Goal: Task Accomplishment & Management: Use online tool/utility

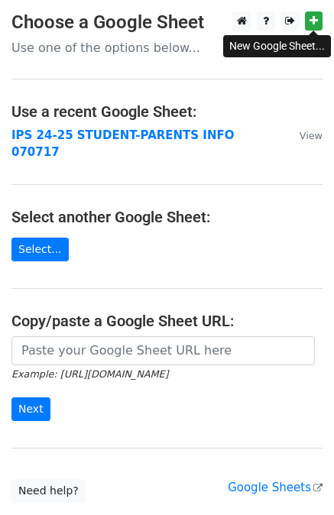
click at [152, 101] on main "Choose a Google Sheet Use one of the options below... Use a recent Google Sheet…" at bounding box center [167, 256] width 334 height 491
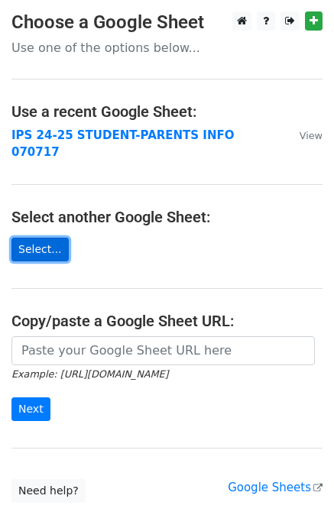
click at [47, 238] on link "Select..." at bounding box center [39, 250] width 57 height 24
click at [42, 238] on link "Select..." at bounding box center [39, 250] width 57 height 24
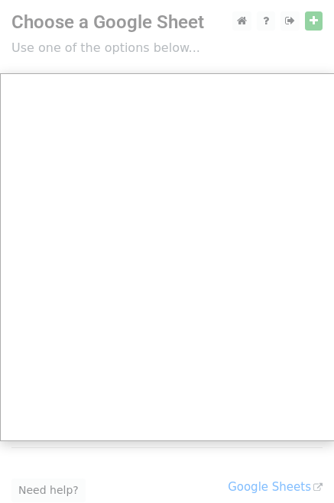
click at [312, 23] on div at bounding box center [167, 303] width 334 height 606
click at [289, 22] on div at bounding box center [167, 303] width 334 height 606
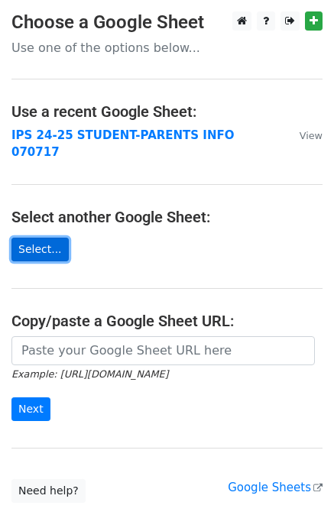
click at [24, 238] on link "Select..." at bounding box center [39, 250] width 57 height 24
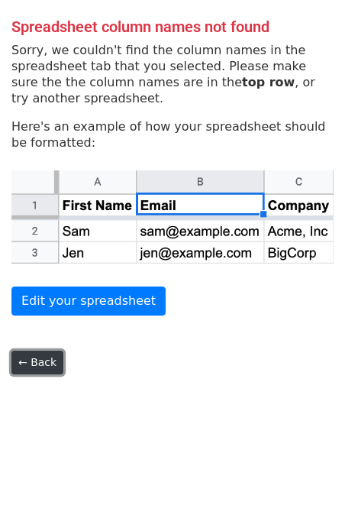
click at [39, 364] on link "← Back" at bounding box center [37, 363] width 52 height 24
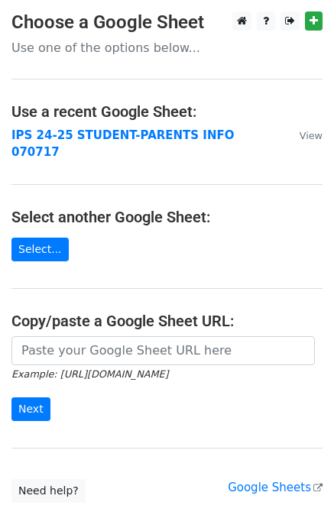
click at [58, 218] on main "Choose a Google Sheet Use one of the options below... Use a recent Google Sheet…" at bounding box center [167, 256] width 334 height 491
click at [50, 238] on link "Select..." at bounding box center [39, 250] width 57 height 24
click at [53, 238] on link "Select..." at bounding box center [39, 250] width 57 height 24
click at [40, 238] on link "Select..." at bounding box center [39, 250] width 57 height 24
click at [44, 238] on link "Select..." at bounding box center [39, 250] width 57 height 24
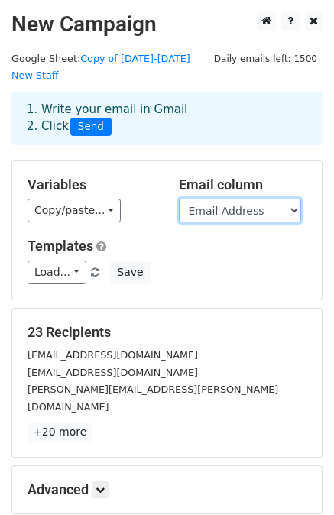
click at [246, 199] on select "NO. First Name Last Name Username Password Email Address Department" at bounding box center [240, 211] width 122 height 24
click at [179, 199] on select "NO. First Name Last Name Username Password Email Address Department" at bounding box center [240, 211] width 122 height 24
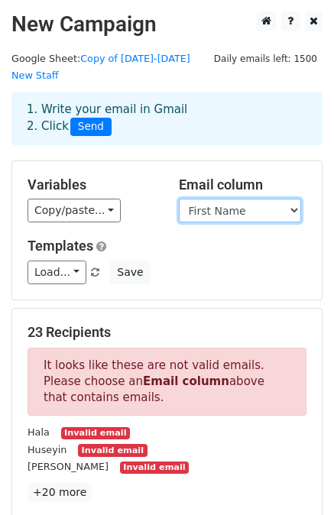
click at [297, 199] on select "NO. First Name Last Name Username Password Email Address Department" at bounding box center [240, 211] width 122 height 24
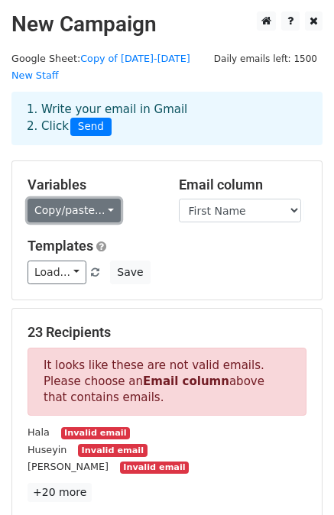
click at [76, 199] on link "Copy/paste..." at bounding box center [73, 211] width 93 height 24
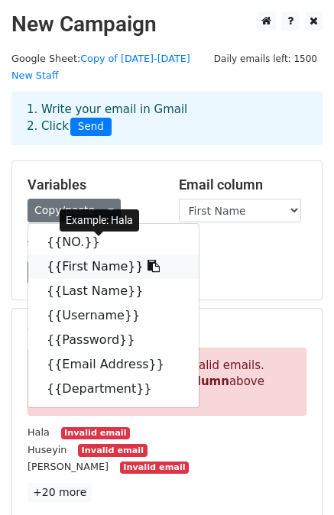
click at [73, 254] on link "{{First Name}}" at bounding box center [113, 266] width 170 height 24
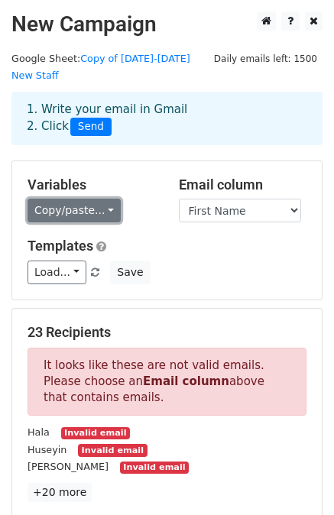
click at [99, 199] on link "Copy/paste..." at bounding box center [73, 211] width 93 height 24
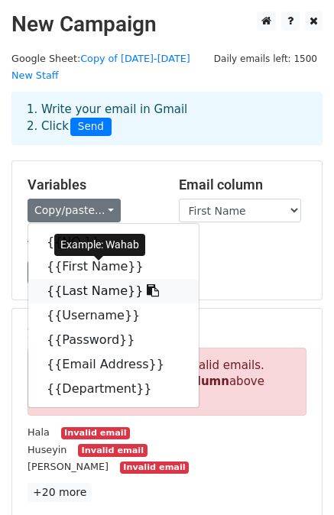
click at [92, 279] on link "{{Last Name}}" at bounding box center [113, 291] width 170 height 24
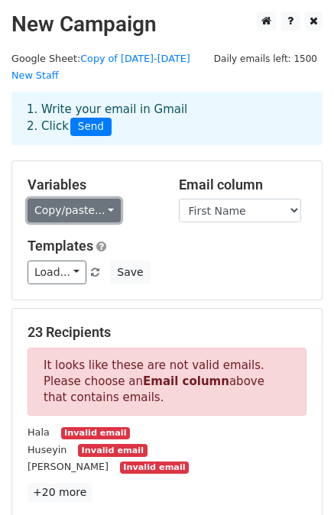
click at [99, 199] on link "Copy/paste..." at bounding box center [73, 211] width 93 height 24
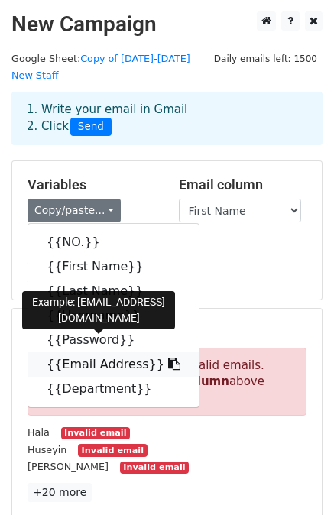
click at [59, 352] on link "{{Email Address}}" at bounding box center [113, 364] width 170 height 24
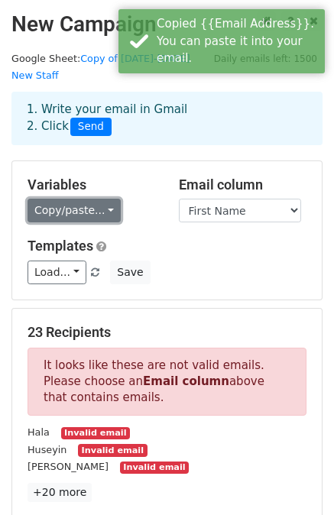
click at [101, 199] on link "Copy/paste..." at bounding box center [73, 211] width 93 height 24
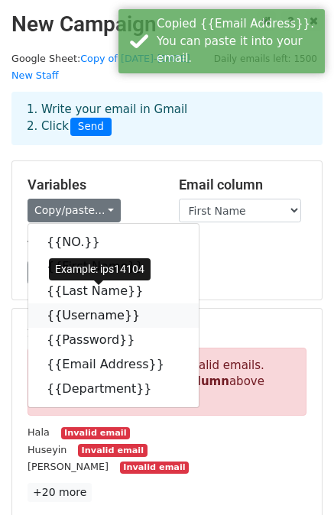
click at [76, 303] on link "{{Username}}" at bounding box center [113, 315] width 170 height 24
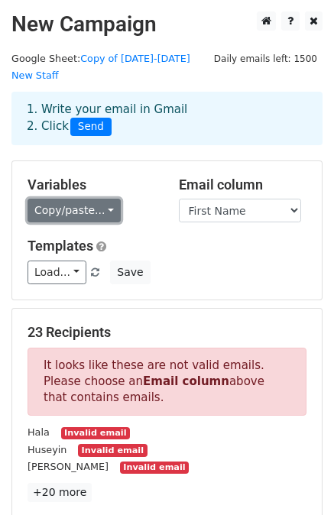
click at [76, 199] on link "Copy/paste..." at bounding box center [73, 211] width 93 height 24
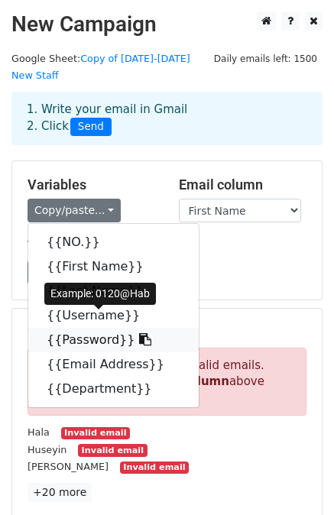
click at [69, 328] on link "{{Password}}" at bounding box center [113, 340] width 170 height 24
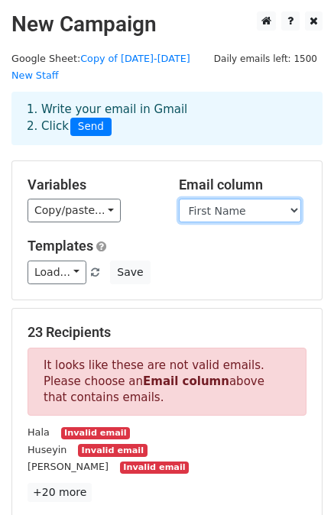
click at [221, 199] on select "NO. First Name Last Name Username Password Email Address Department" at bounding box center [240, 211] width 122 height 24
select select "Email Address"
click at [179, 199] on select "NO. First Name Last Name Username Password Email Address Department" at bounding box center [240, 211] width 122 height 24
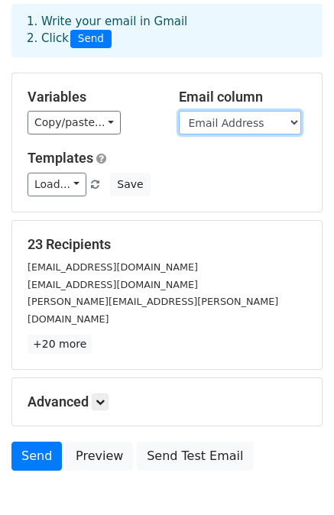
scroll to position [112, 0]
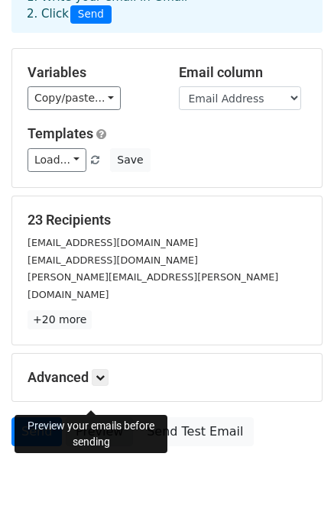
drag, startPoint x: 92, startPoint y: 392, endPoint x: 86, endPoint y: 398, distance: 8.6
click at [92, 417] on link "Preview" at bounding box center [99, 431] width 67 height 29
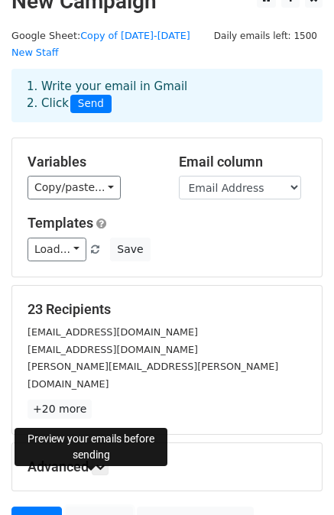
scroll to position [21, 0]
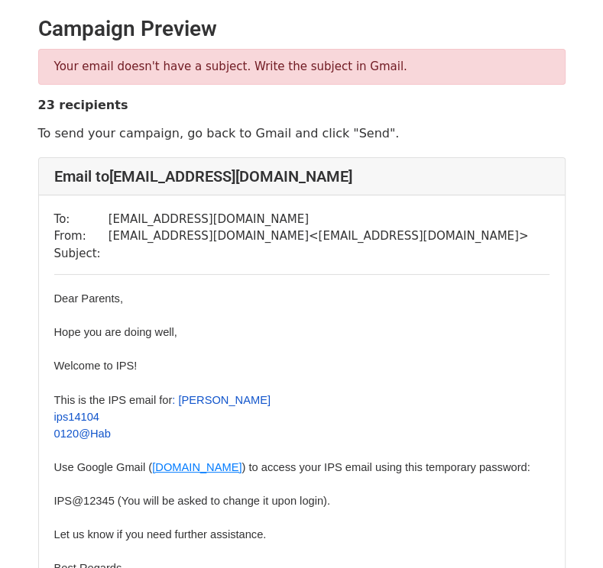
click at [341, 387] on p at bounding box center [301, 382] width 495 height 17
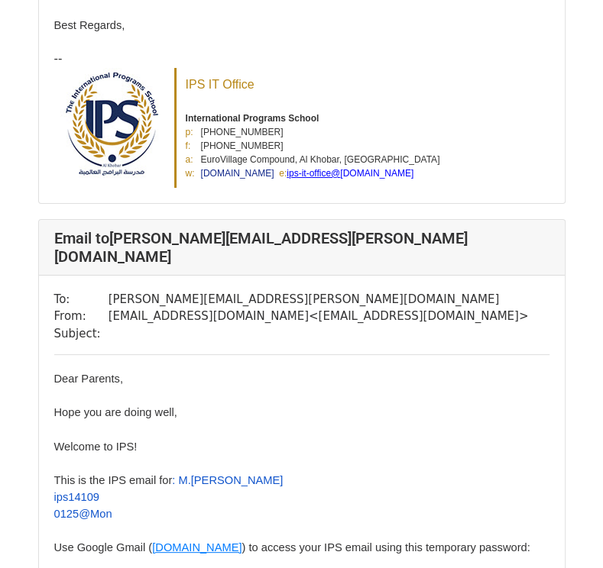
scroll to position [2994, 0]
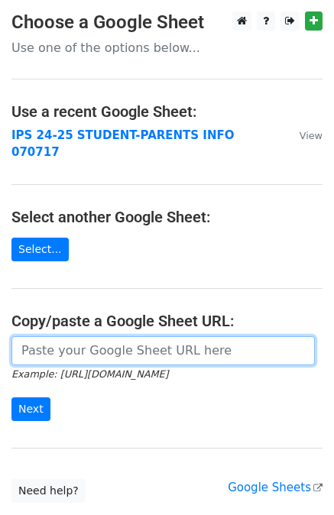
drag, startPoint x: 211, startPoint y: 318, endPoint x: 227, endPoint y: 290, distance: 32.5
click at [212, 313] on main "Choose a Google Sheet Use one of the options below... Use a recent Google Sheet…" at bounding box center [167, 256] width 334 height 491
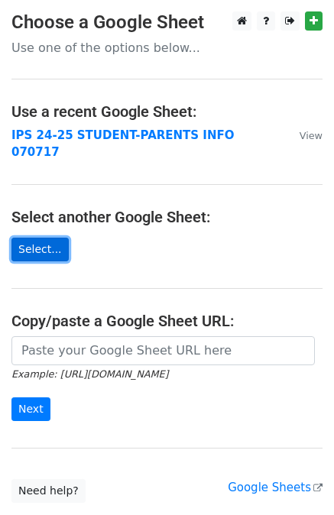
click at [47, 238] on link "Select..." at bounding box center [39, 250] width 57 height 24
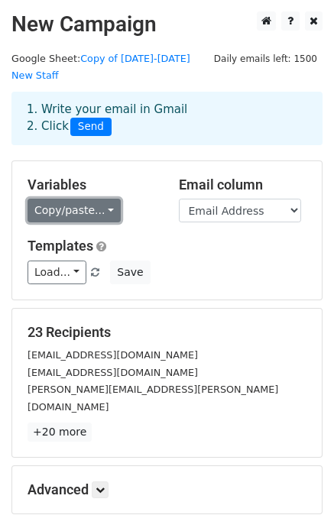
click at [69, 199] on link "Copy/paste..." at bounding box center [73, 211] width 93 height 24
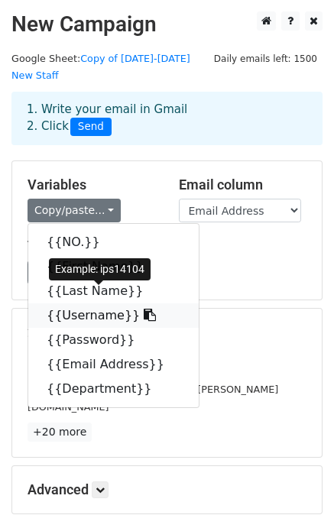
click at [71, 303] on link "{{Username}}" at bounding box center [113, 315] width 170 height 24
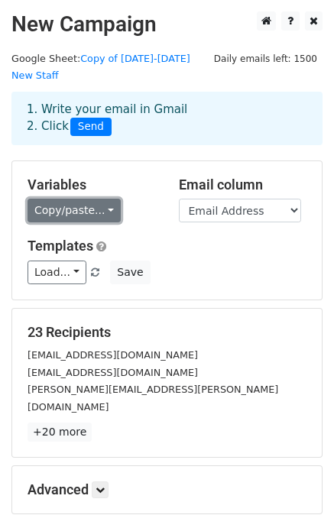
click at [35, 199] on link "Copy/paste..." at bounding box center [73, 211] width 93 height 24
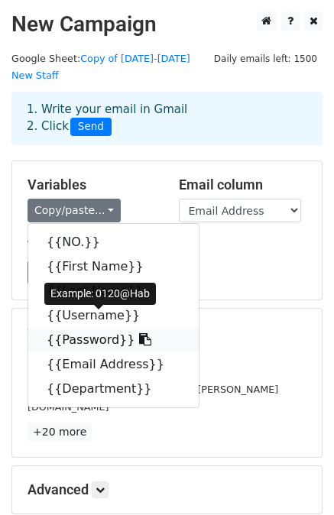
click at [95, 328] on link "{{Password}}" at bounding box center [113, 340] width 170 height 24
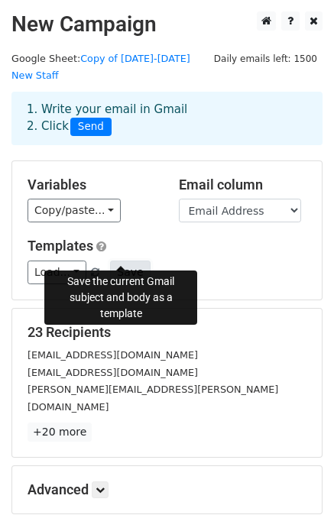
click at [116, 260] on button "Save" at bounding box center [130, 272] width 40 height 24
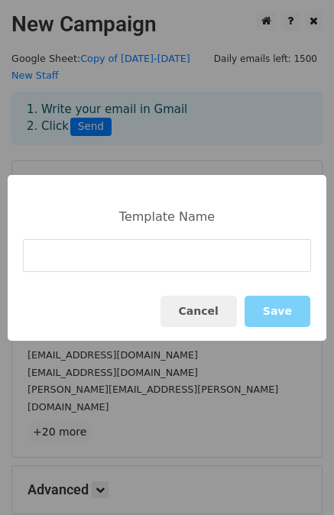
click at [93, 254] on input at bounding box center [167, 255] width 288 height 33
type input "T"
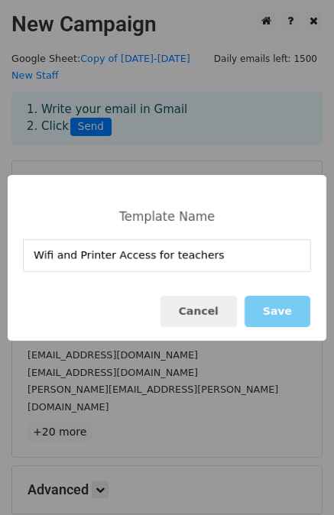
type input "Wifi and Printer Access for teachers"
click at [275, 309] on button "Save" at bounding box center [277, 311] width 66 height 31
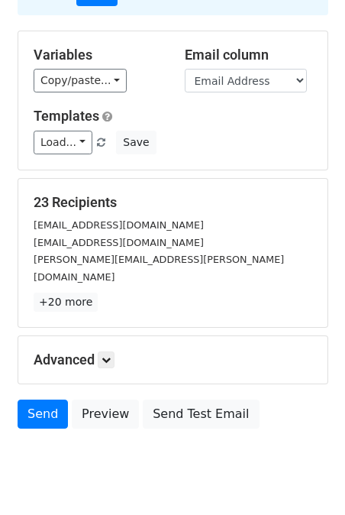
scroll to position [124, 0]
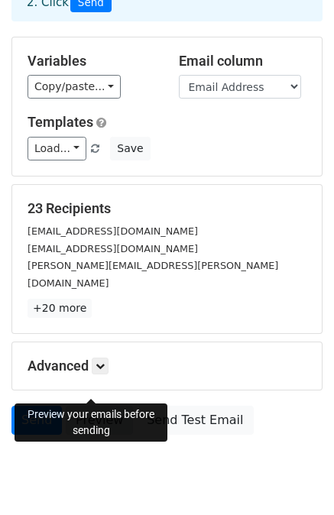
click at [83, 406] on link "Preview" at bounding box center [99, 420] width 67 height 29
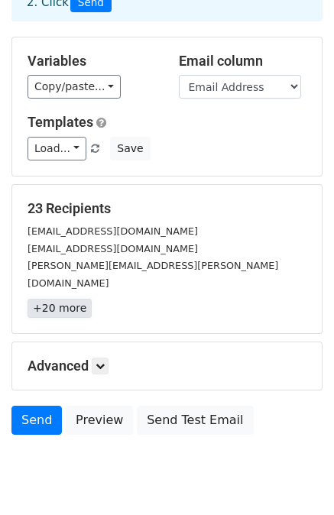
click at [73, 299] on link "+20 more" at bounding box center [59, 308] width 64 height 19
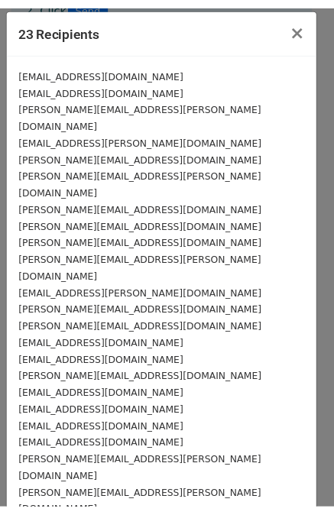
scroll to position [0, 0]
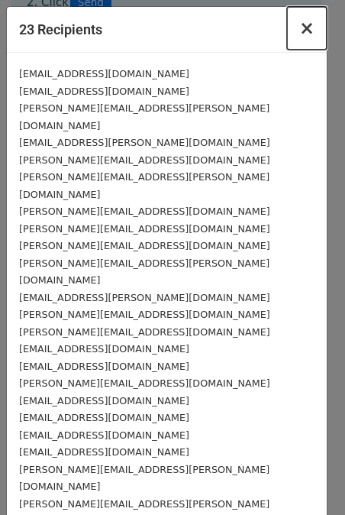
click at [299, 36] on span "×" at bounding box center [306, 28] width 15 height 21
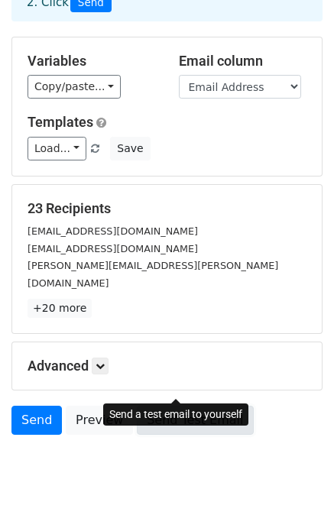
click at [156, 406] on link "Send Test Email" at bounding box center [195, 420] width 116 height 29
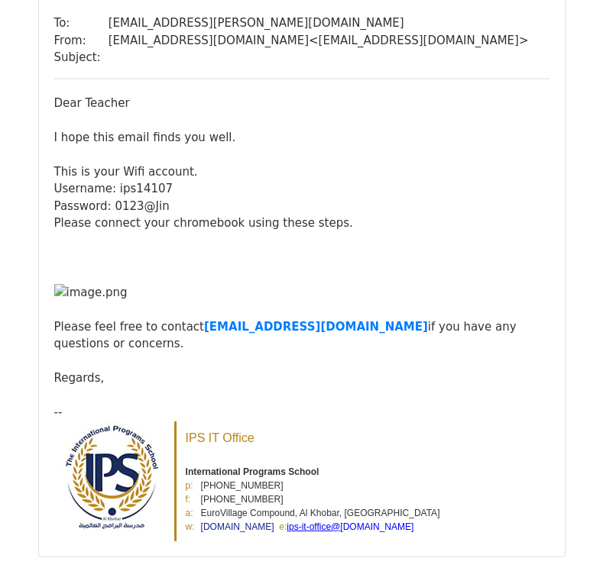
scroll to position [2062, 0]
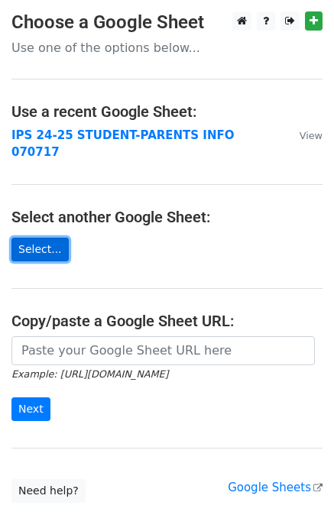
click at [37, 238] on link "Select..." at bounding box center [39, 250] width 57 height 24
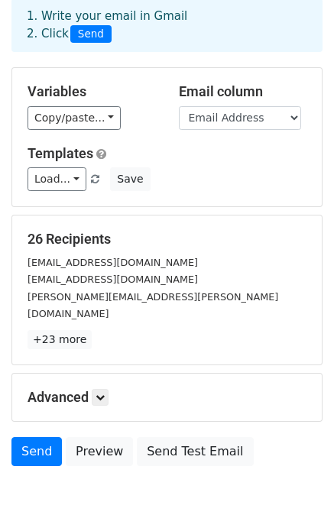
scroll to position [76, 0]
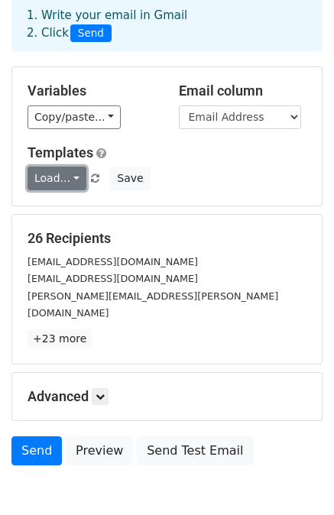
click at [72, 175] on link "Load..." at bounding box center [56, 178] width 59 height 24
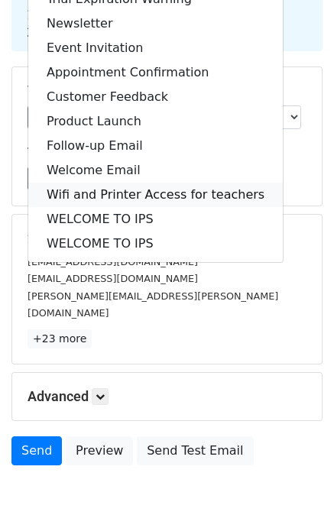
click at [99, 187] on link "Wifi and Printer Access for teachers" at bounding box center [155, 195] width 254 height 24
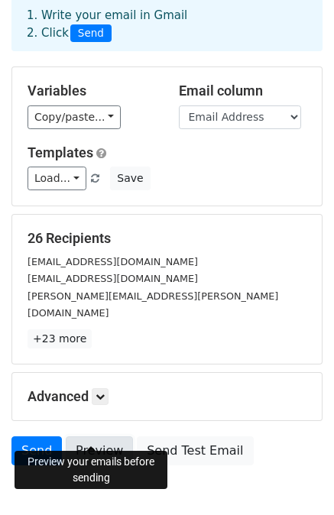
click at [86, 436] on link "Preview" at bounding box center [99, 450] width 67 height 29
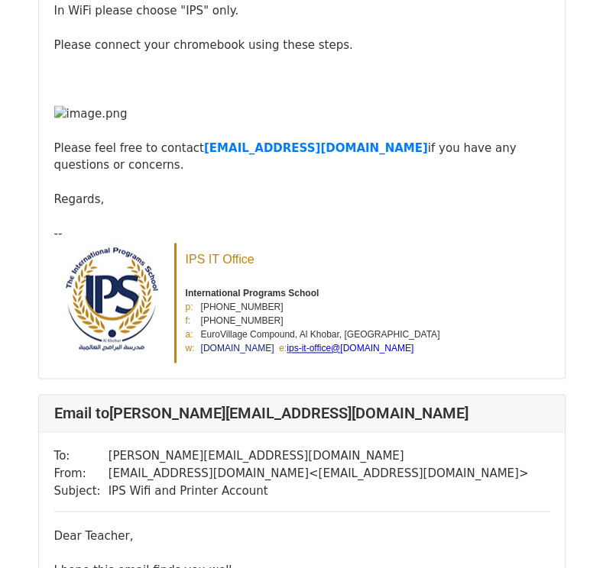
scroll to position [2902, 0]
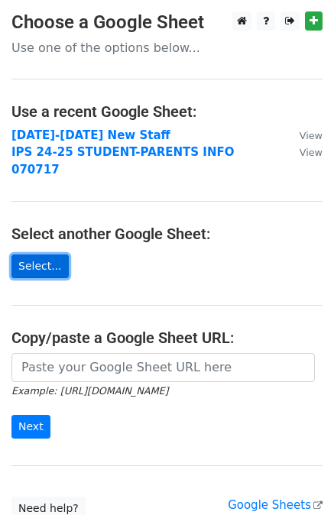
click at [34, 254] on link "Select..." at bounding box center [39, 266] width 57 height 24
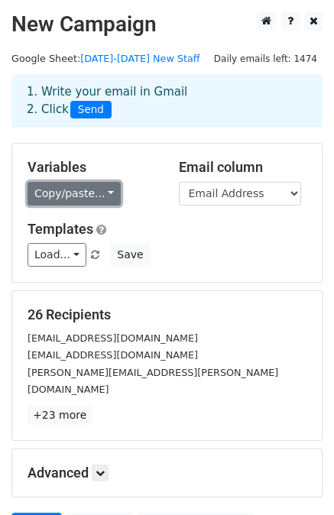
click at [48, 188] on link "Copy/paste..." at bounding box center [73, 194] width 93 height 24
